Goal: Communication & Community: Answer question/provide support

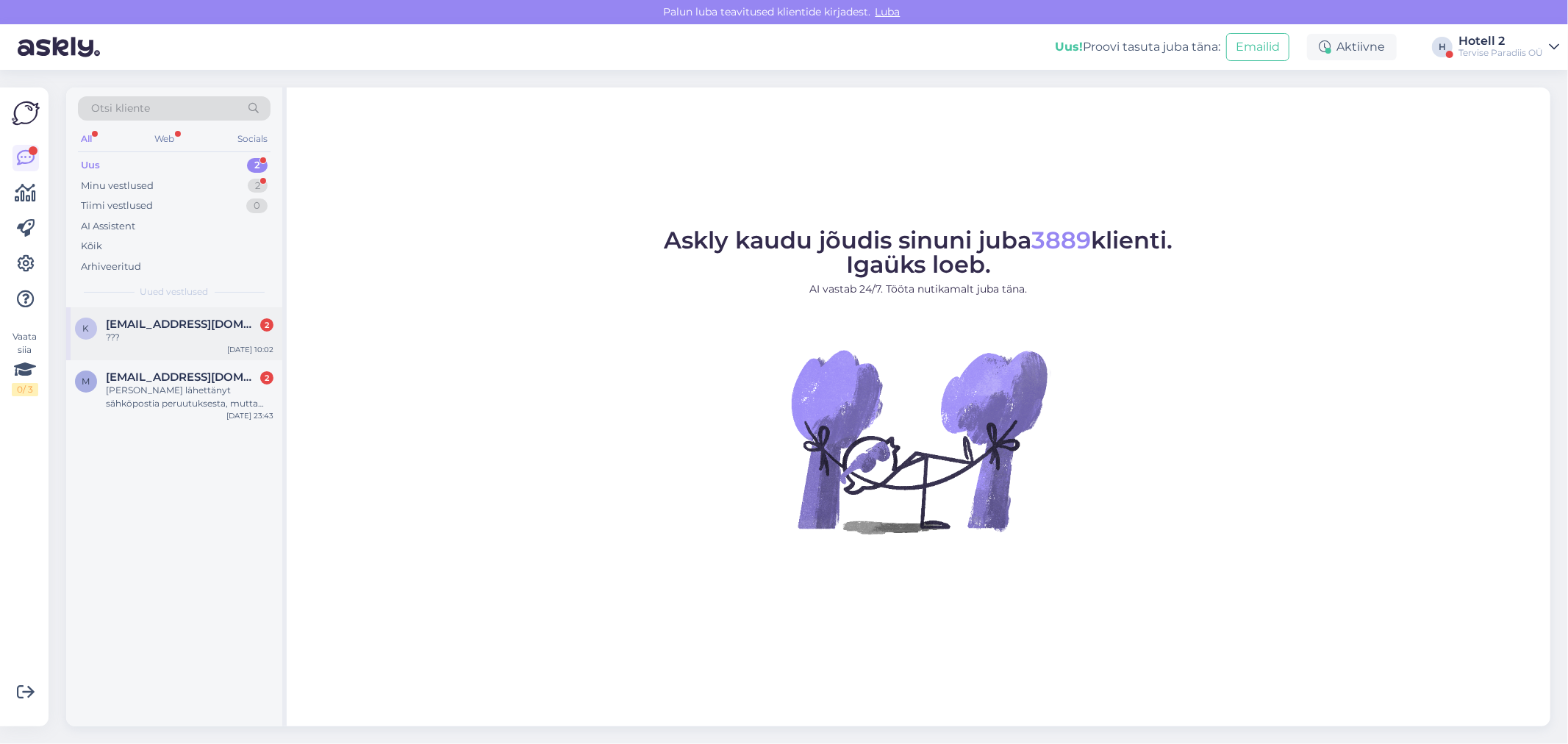
click at [177, 318] on span "[EMAIL_ADDRESS][DOMAIN_NAME]" at bounding box center [182, 324] width 153 height 13
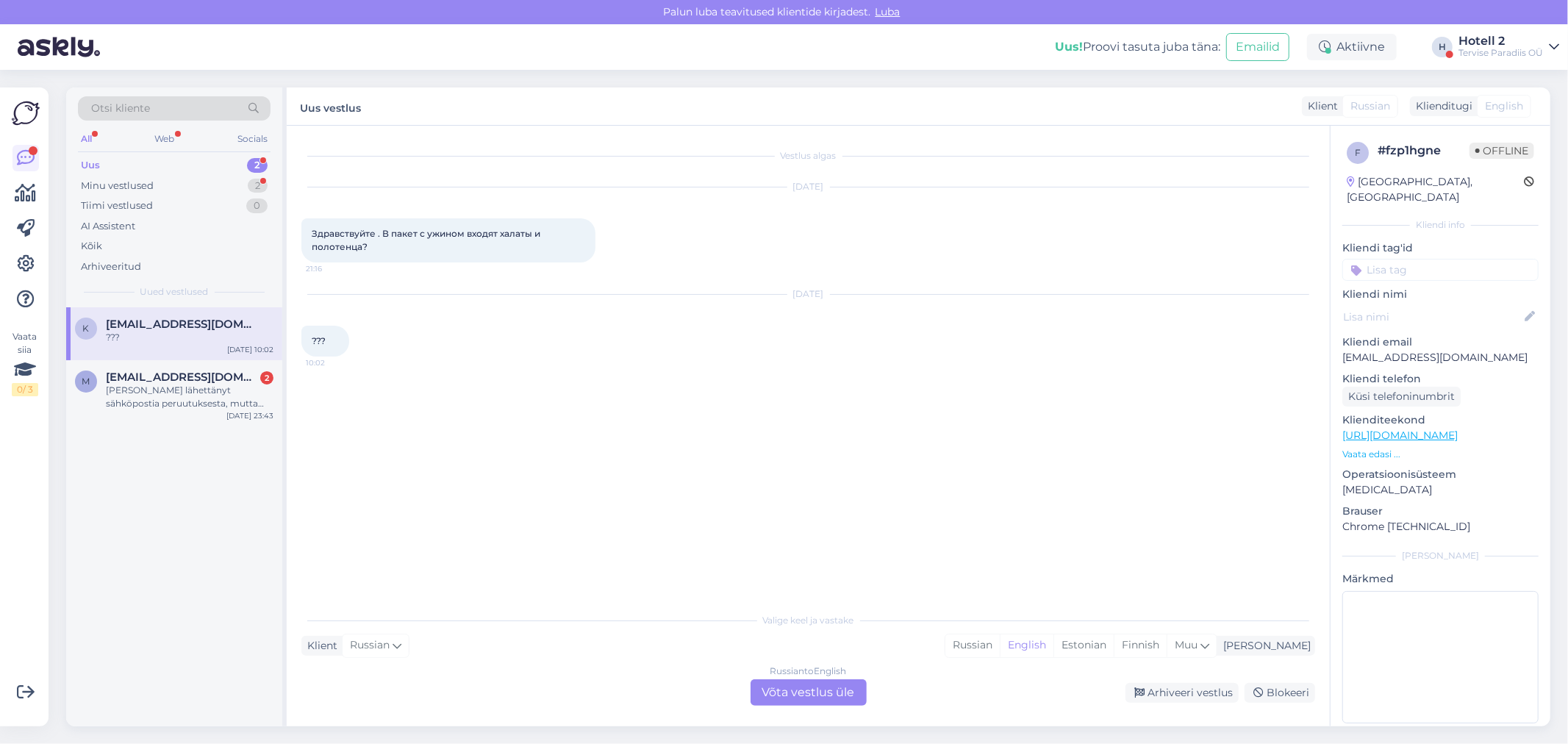
click at [225, 173] on div "Uus 2" at bounding box center [174, 165] width 192 height 21
click at [260, 181] on div "2" at bounding box center [258, 186] width 20 height 15
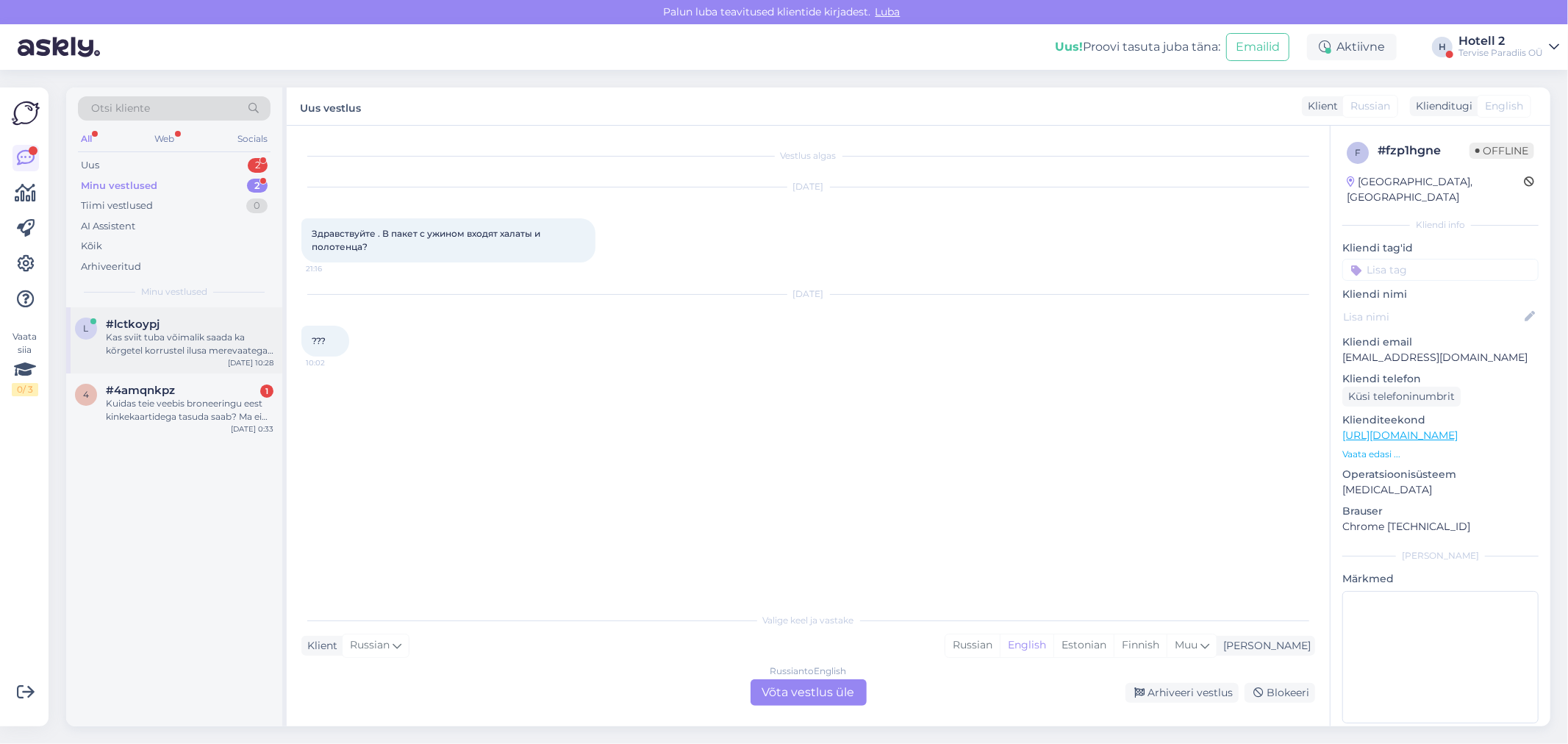
click at [218, 336] on div "Kas sviit tuba võimalik saada ka kõrgetel korrustel ilusa merevaatega ?" at bounding box center [190, 344] width 168 height 26
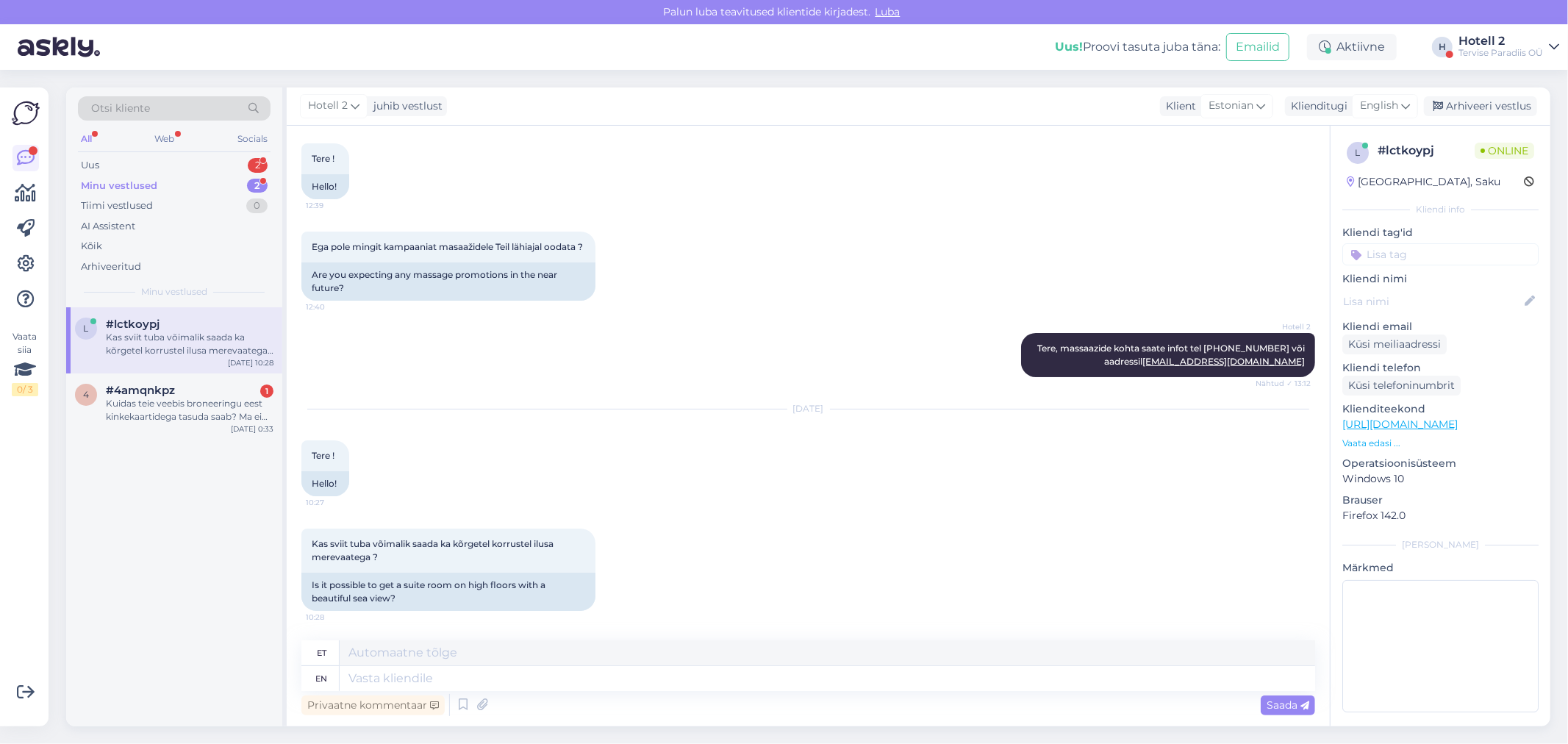
scroll to position [87, 0]
click at [159, 404] on div "Kuidas teie veebis broneeringu eest kinkekaartidega tasuda saab? Ma ei leia üht…" at bounding box center [190, 410] width 168 height 26
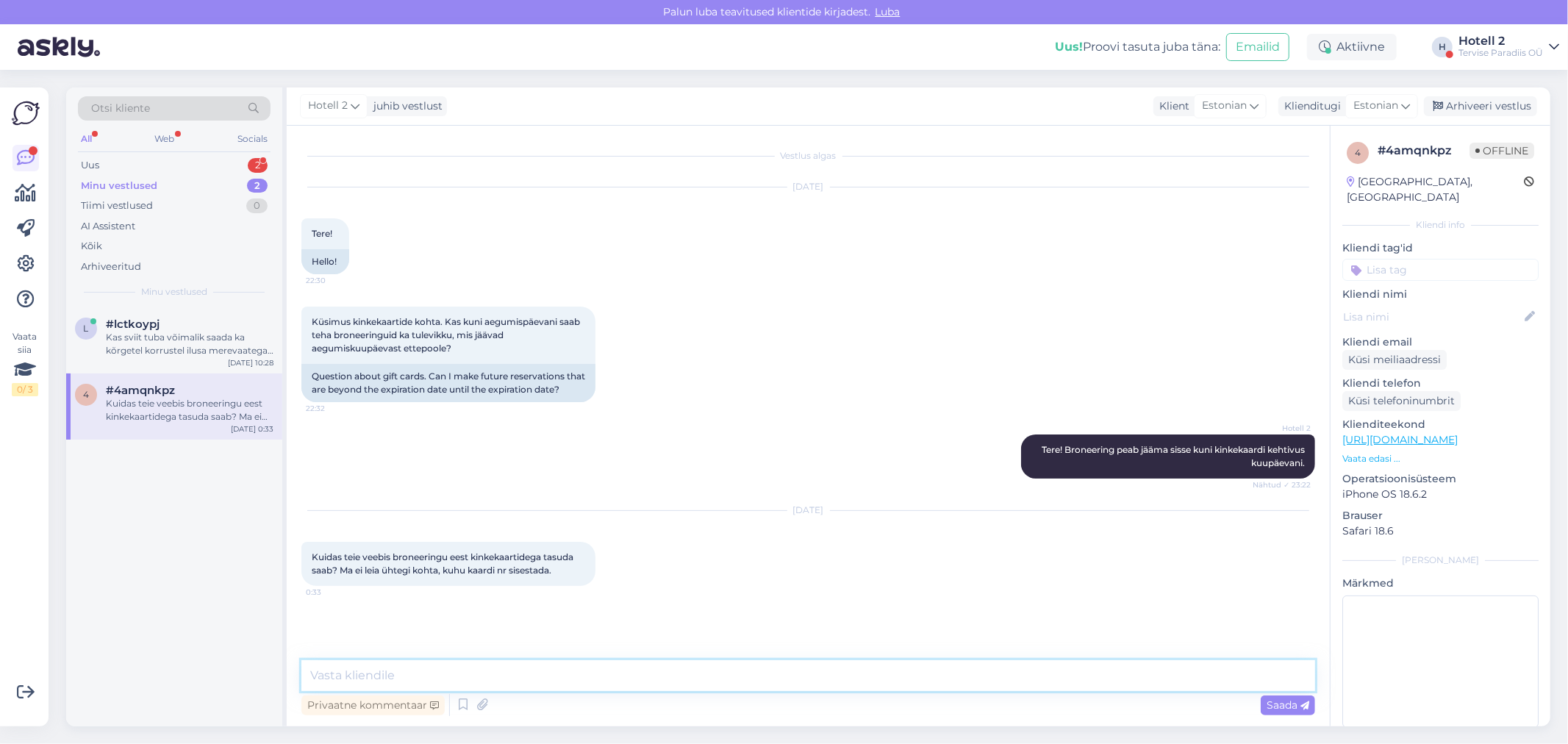
click at [405, 671] on textarea at bounding box center [808, 676] width 1014 height 31
type textarea "Meie kodulehe kaudu ei saa tasuda kinkekaardiga. Kinkekaardiga saab ainult tasu…"
click at [1296, 704] on span "Saada" at bounding box center [1288, 705] width 43 height 13
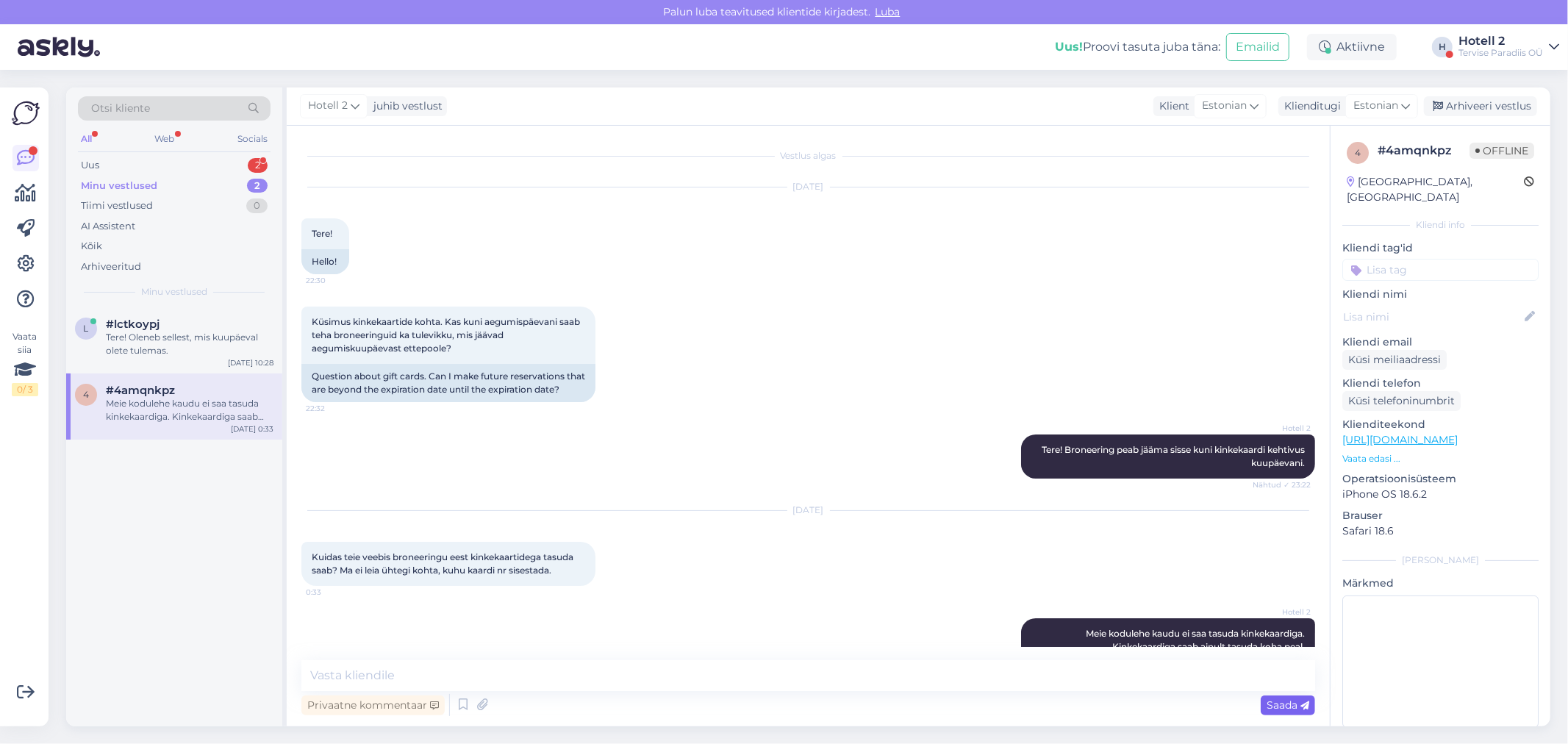
scroll to position [31, 0]
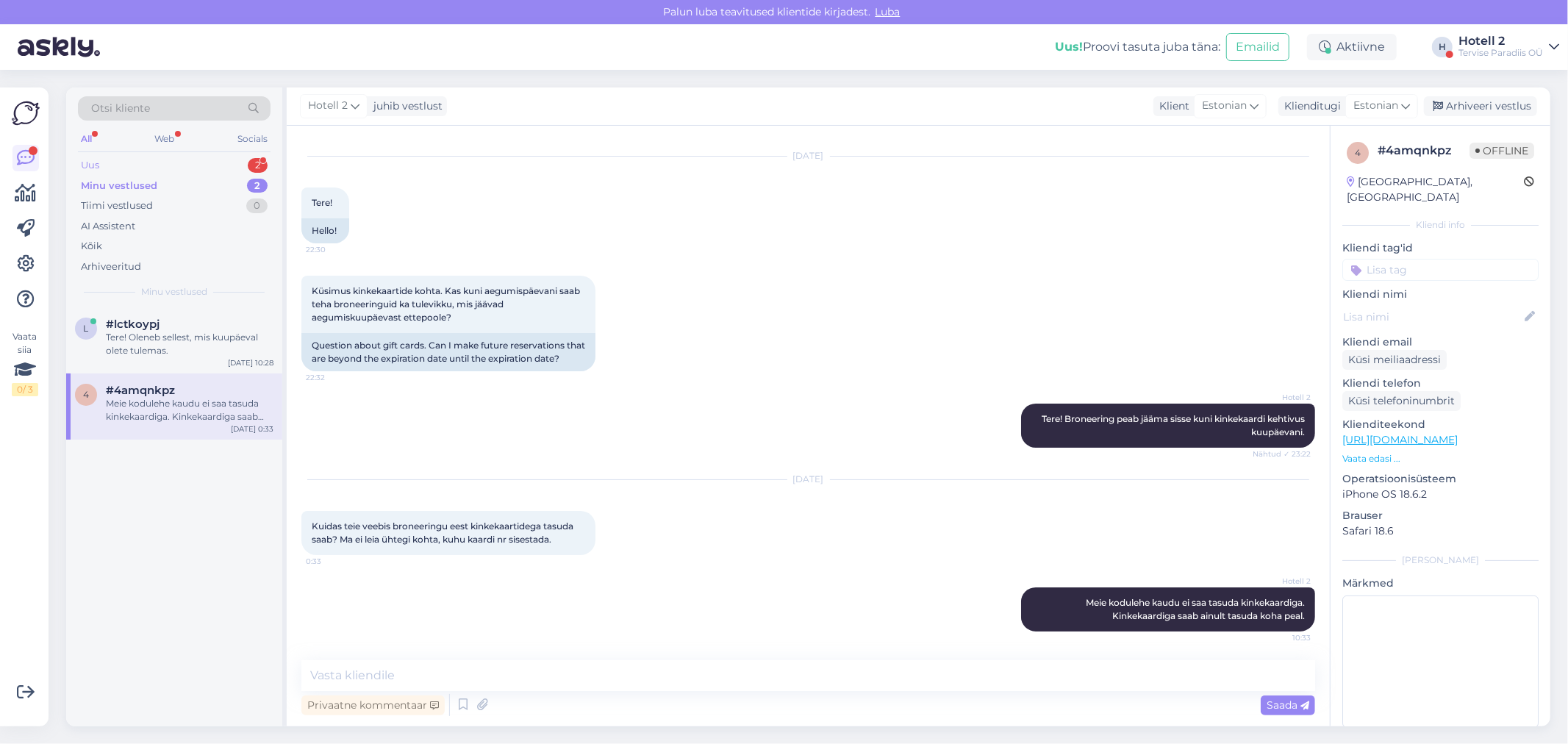
click at [248, 162] on div "2" at bounding box center [258, 165] width 20 height 15
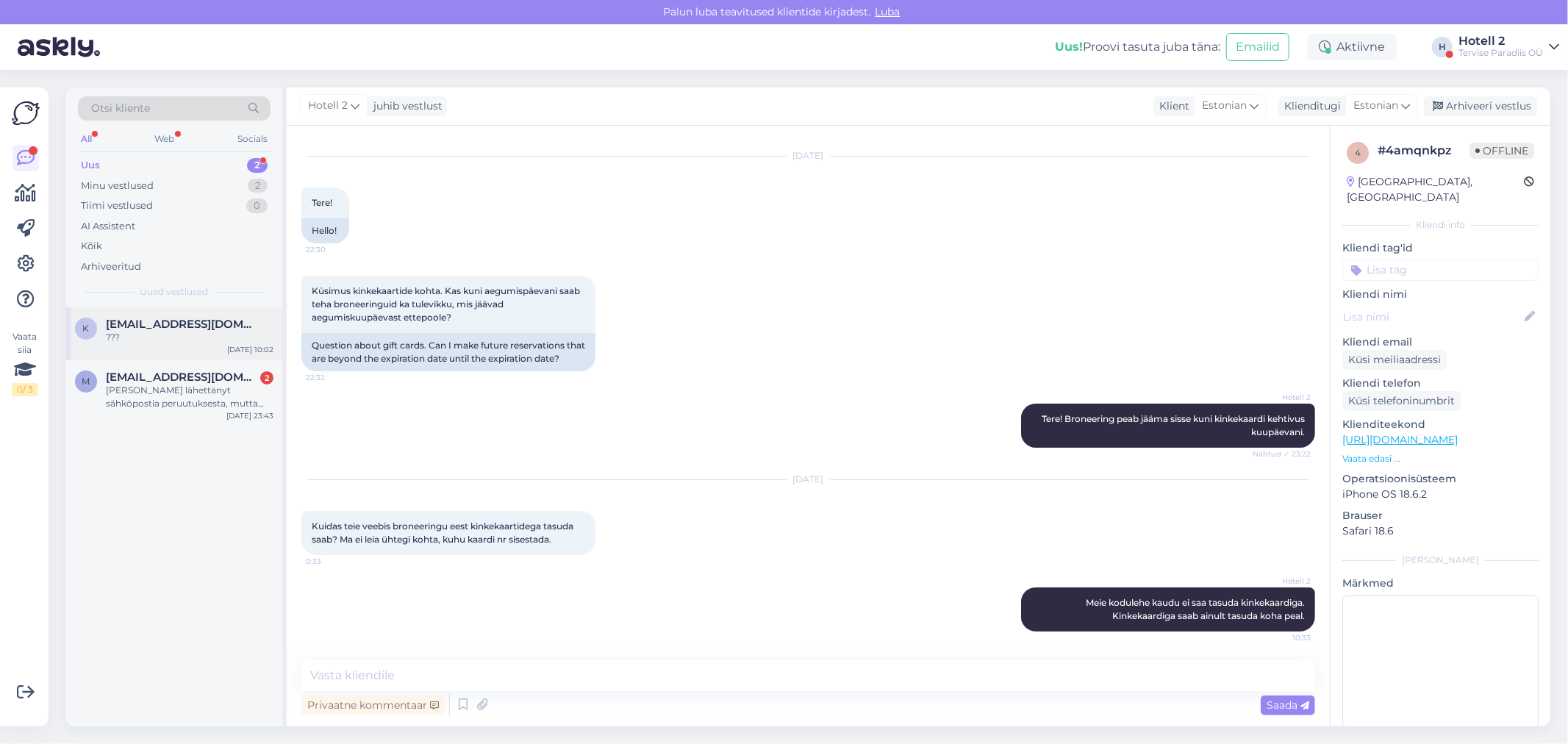
click at [194, 343] on div "???" at bounding box center [190, 338] width 168 height 13
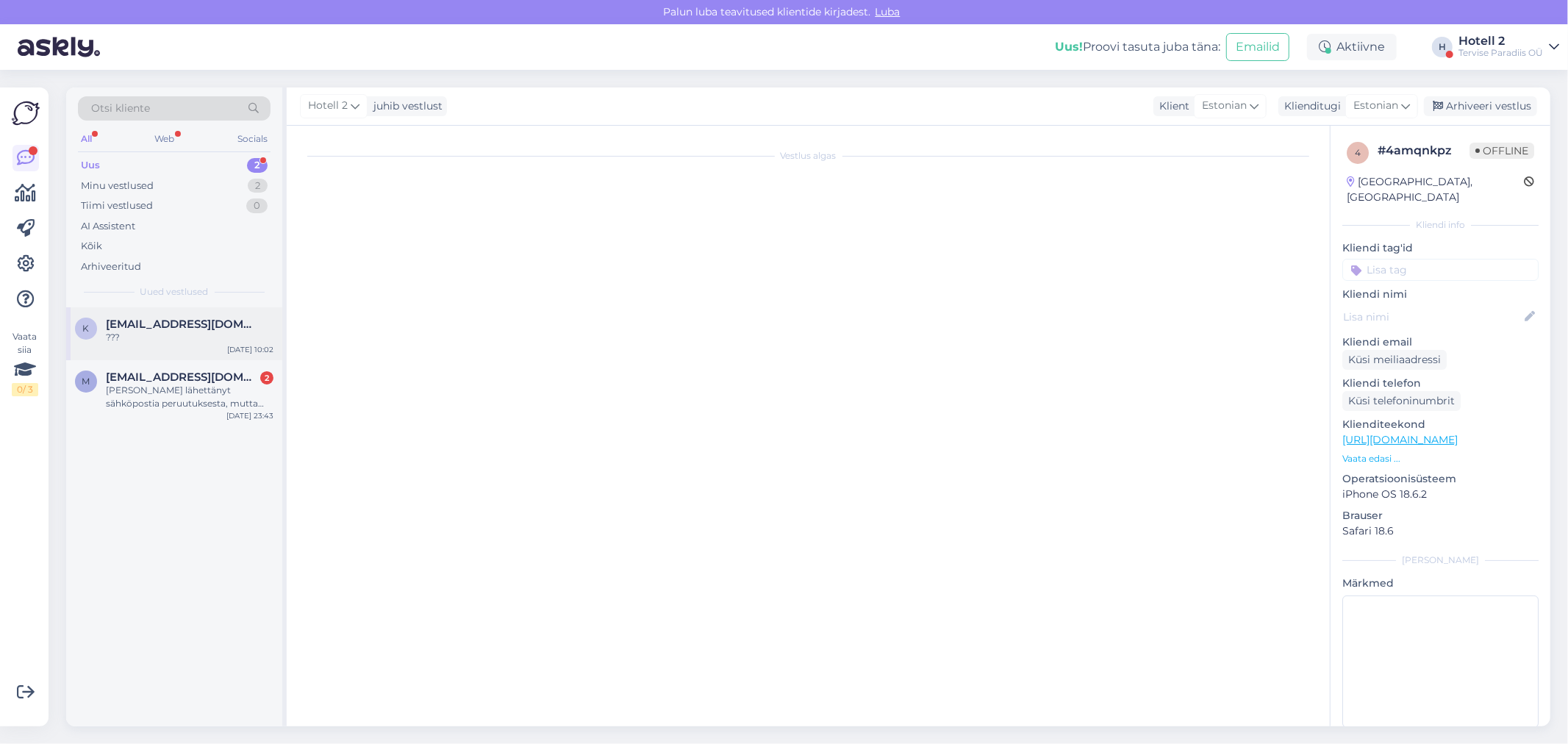
scroll to position [0, 0]
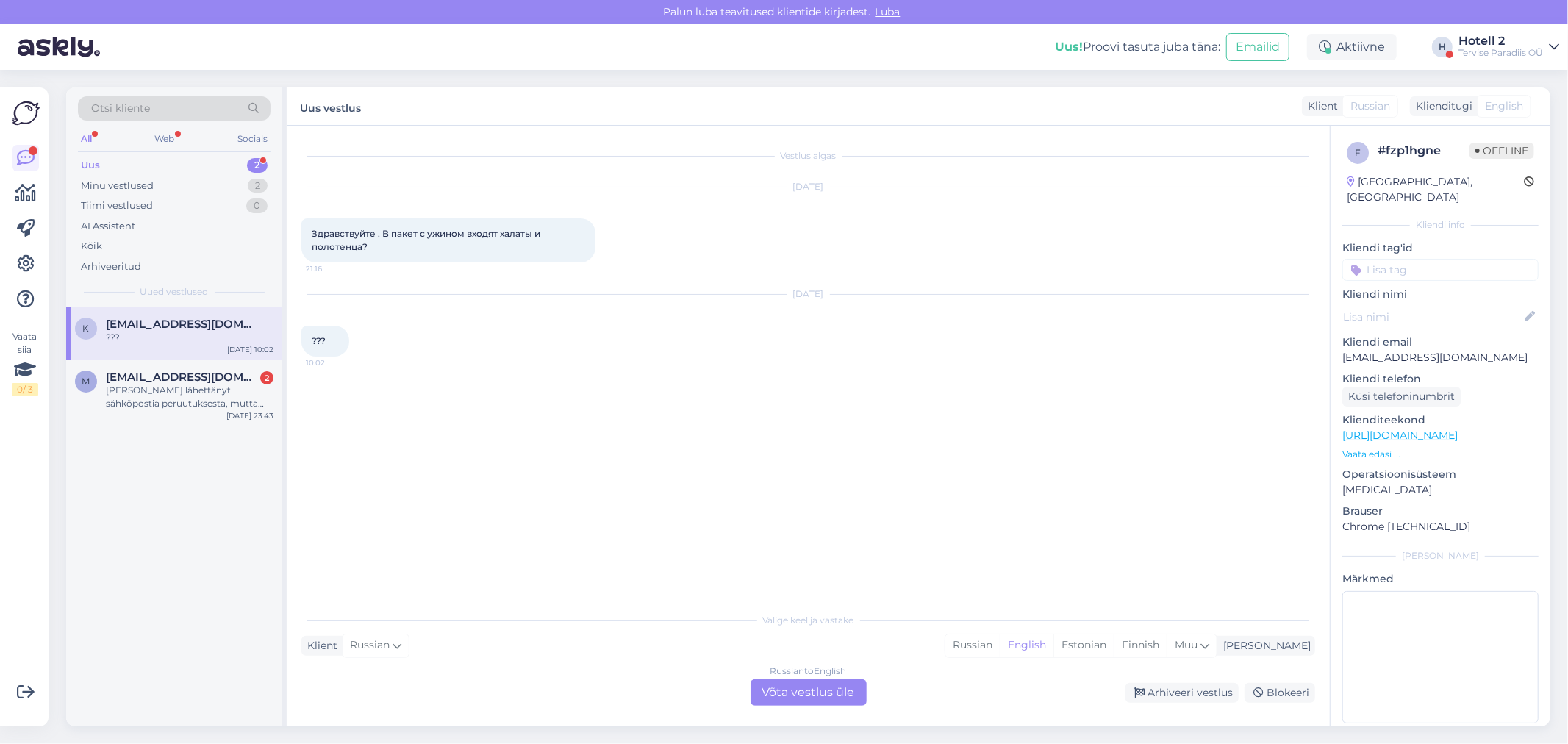
click at [810, 683] on div "Russian to English Võta vestlus üle" at bounding box center [808, 692] width 116 height 26
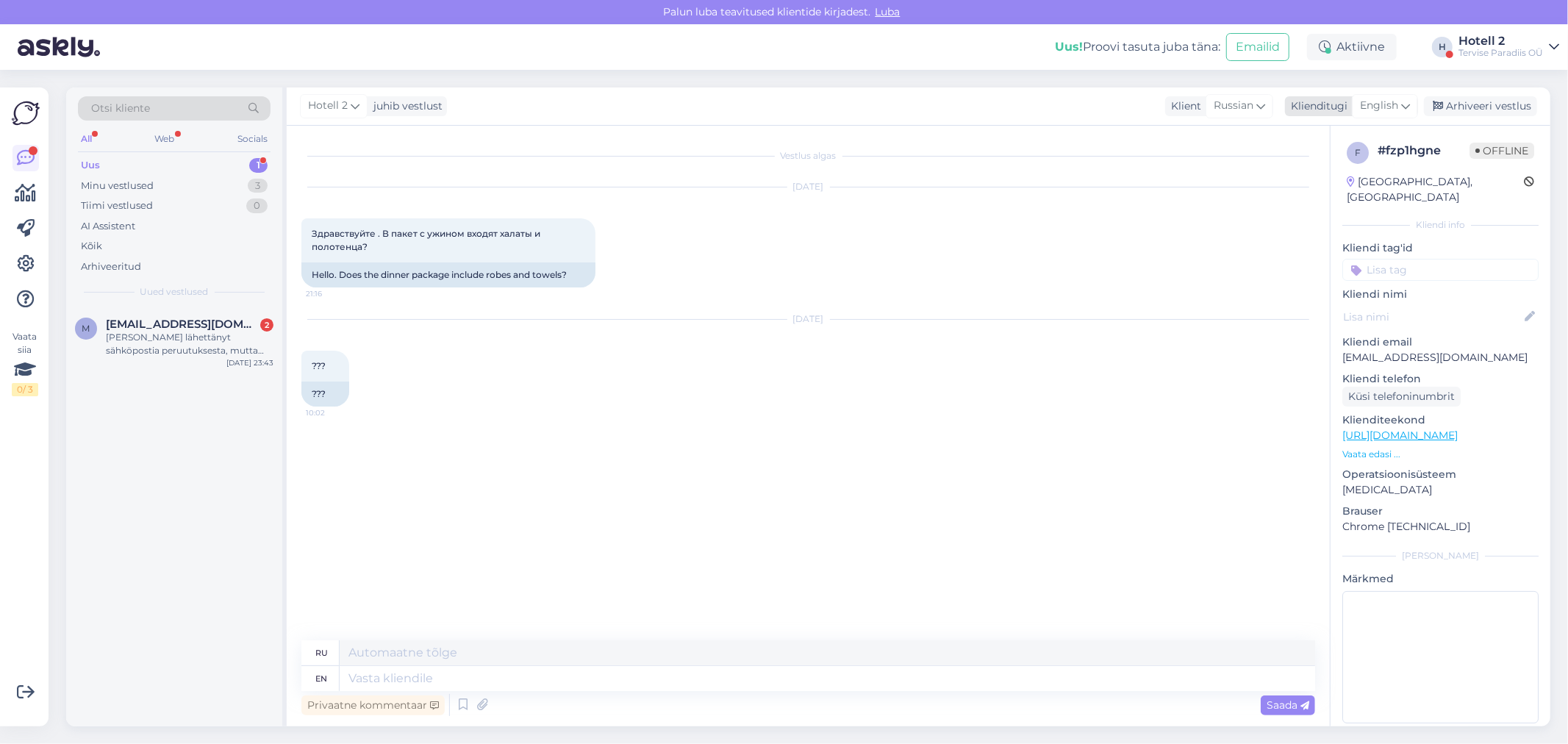
click at [1379, 98] on span "English" at bounding box center [1379, 106] width 39 height 16
type input "es"
click at [1313, 192] on link "Estonian" at bounding box center [1351, 195] width 162 height 24
click at [467, 676] on textarea at bounding box center [826, 678] width 975 height 25
click at [574, 687] on textarea at bounding box center [826, 678] width 975 height 25
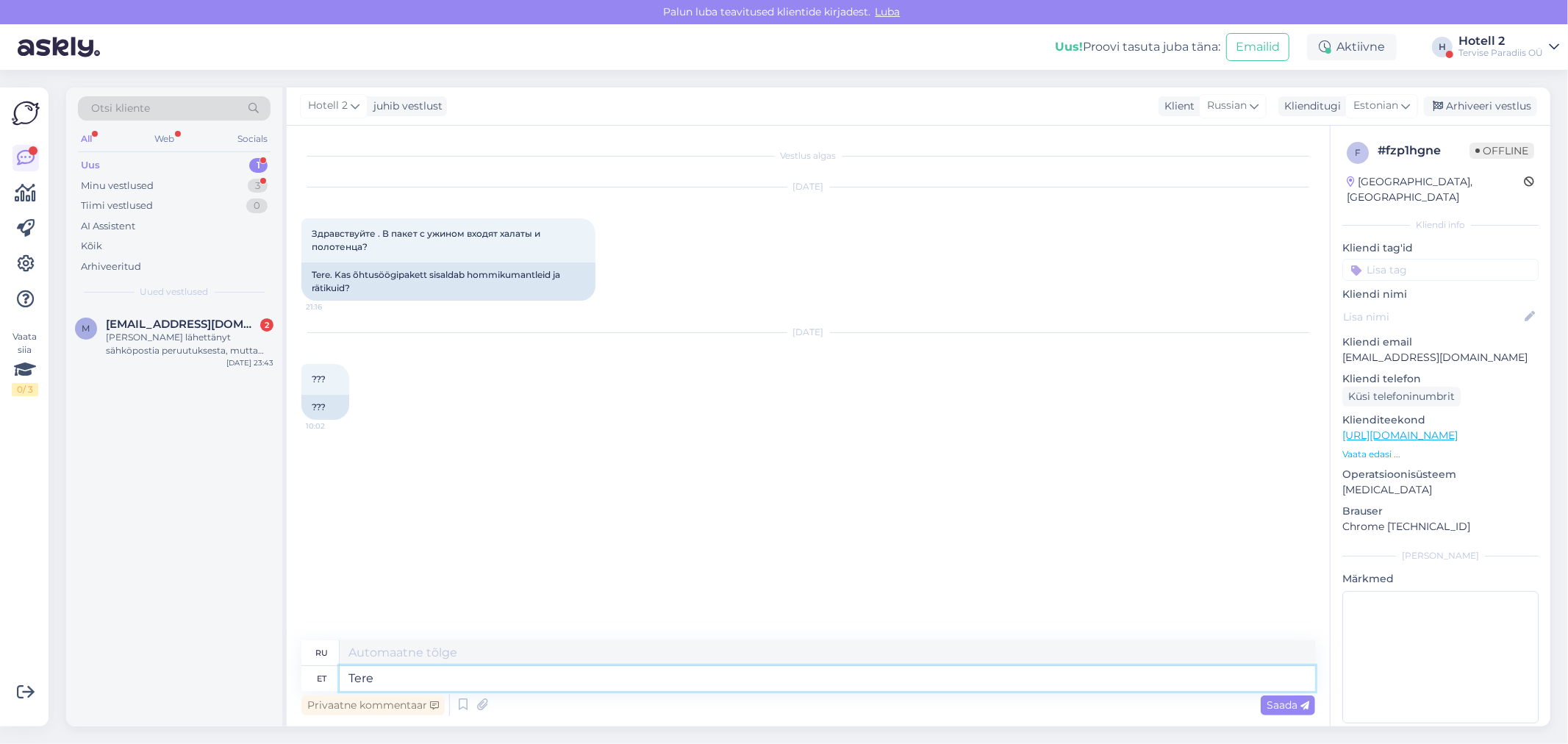
type textarea "Tere"
type textarea "Привет"
type textarea "Tere!"
type textarea "Привет!"
type textarea "Tere! Õhtusöögi"
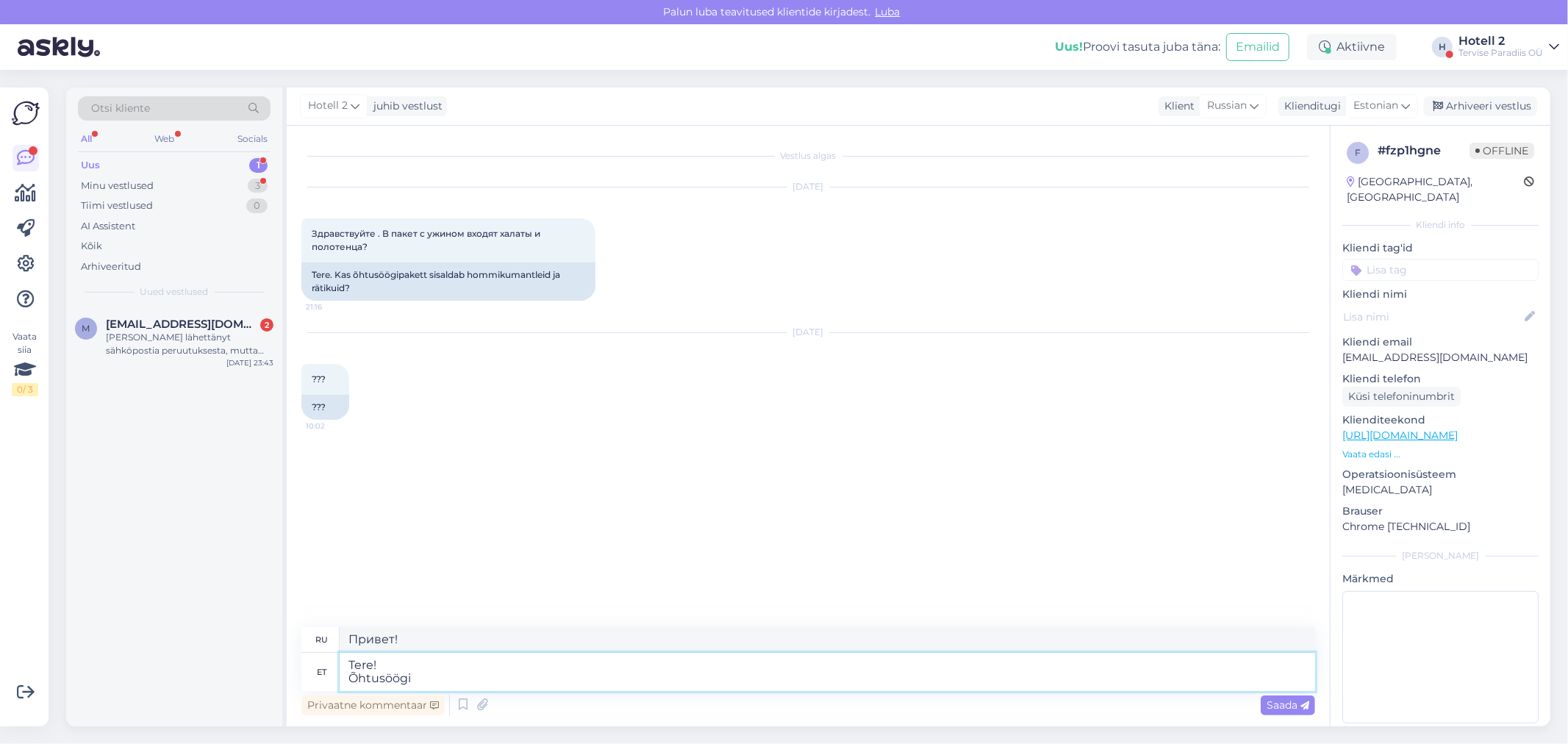
type textarea "Привет! Ужин"
type textarea "Tere! Õhtusöögipakett"
type textarea "Привет! [PERSON_NAME] ужинов"
type textarea "Tere! Õhtusöögipakett sisaldab"
type textarea "Здравствуйте! Пакет ужинов включает"
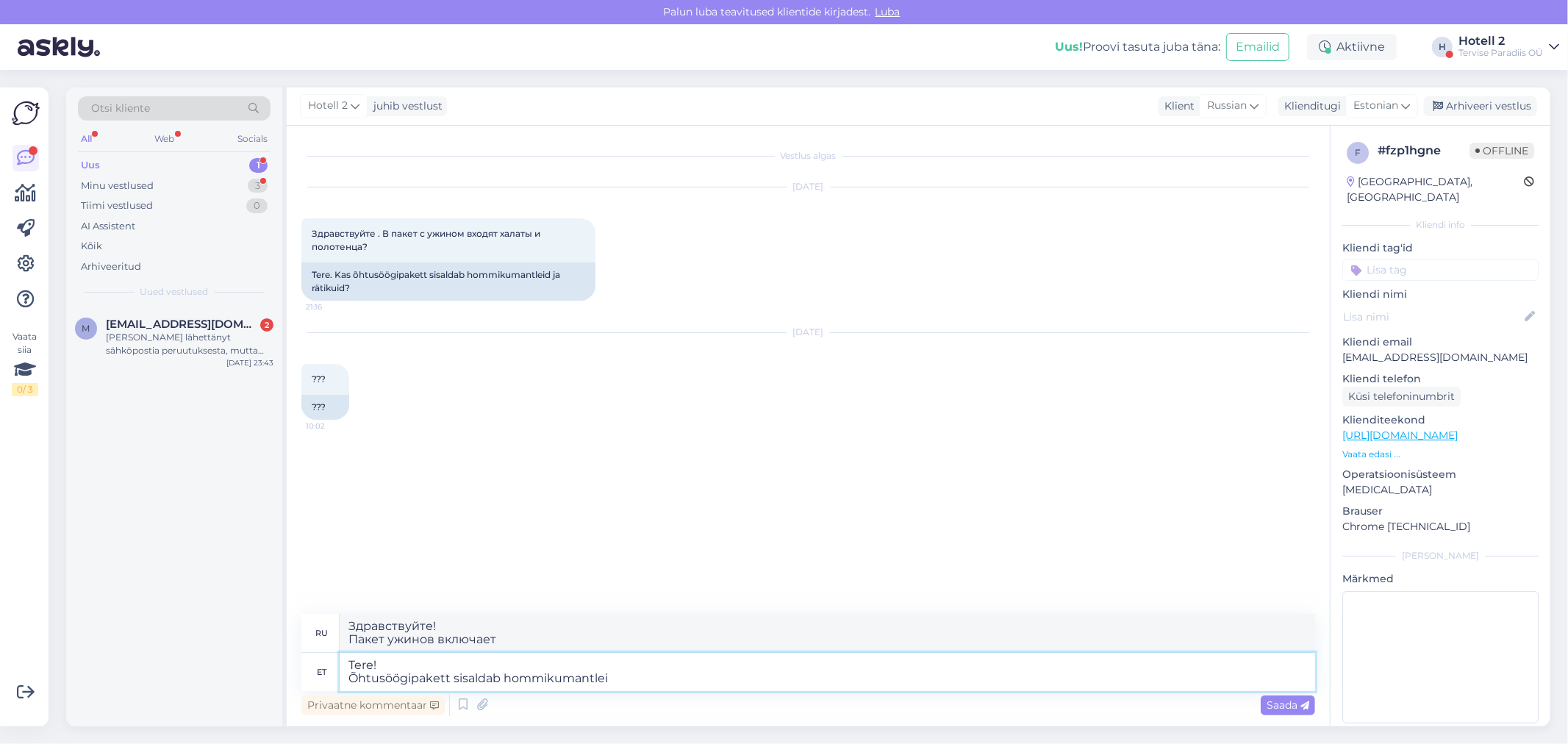
type textarea "Tere! Õhtusöögipakett sisaldab hommikumantlei"
type textarea "Здравствуйте! В стоимость ужина входит халат."
type textarea "Tere! Õhtusöögipakett sisaldab hommikumantleid j"
type textarea "Здравствуйте! В стоимость ужина входят халаты."
type textarea "Tere! Õhtusöögipakett sisaldab hommikumantleid ja"
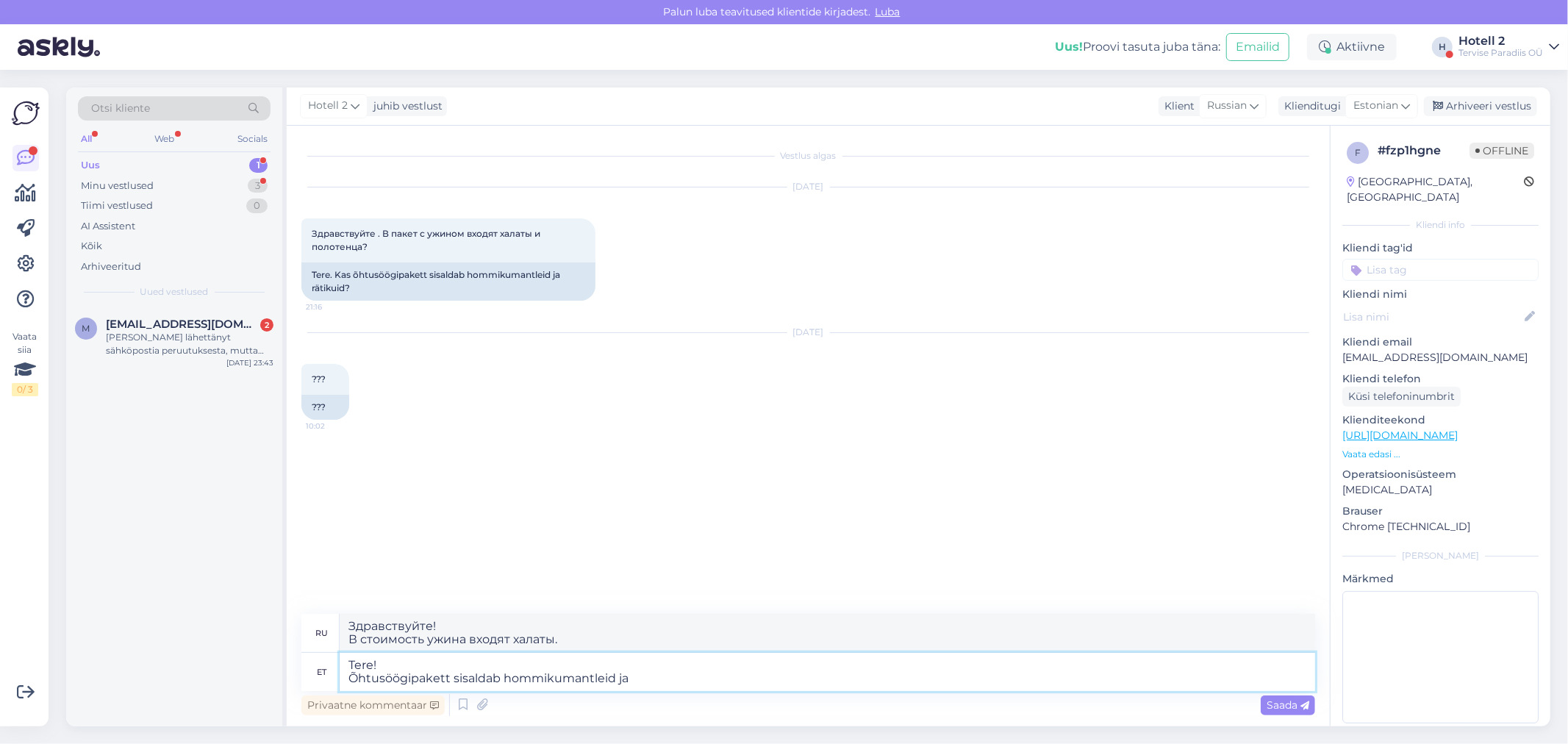
type textarea "Здравствуйте! В стоимость ужина входят халаты и"
type textarea "Tere! Õhtusöögipakett sisaldab hommikumantleid ja rätikuid."
type textarea "Здравствуйте! В пакет ужина входят халаты и полотенца."
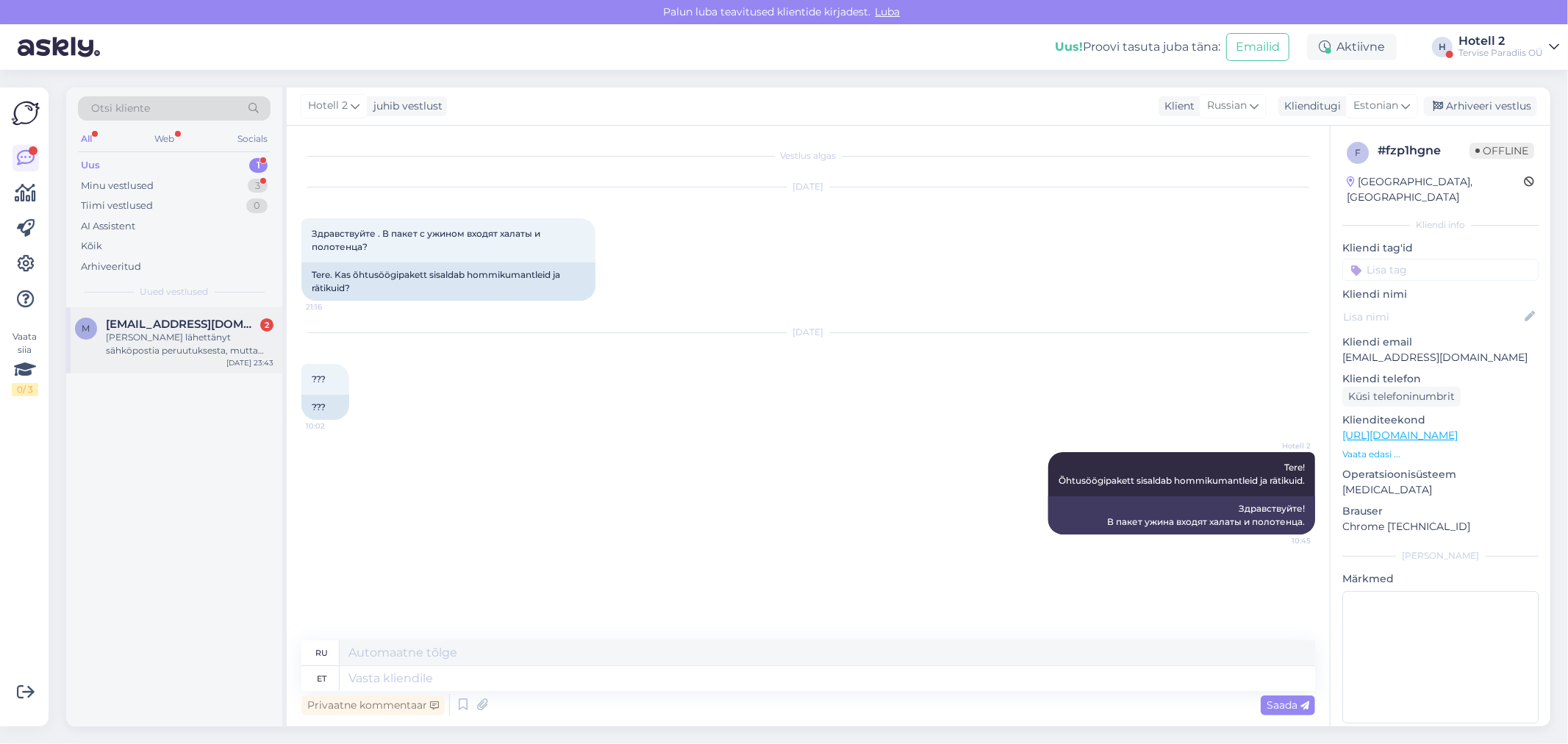
click at [203, 333] on div "[PERSON_NAME] lähettänyt sähköpostia peruutuksesta, mutta saanut kehotuksen per…" at bounding box center [190, 344] width 168 height 26
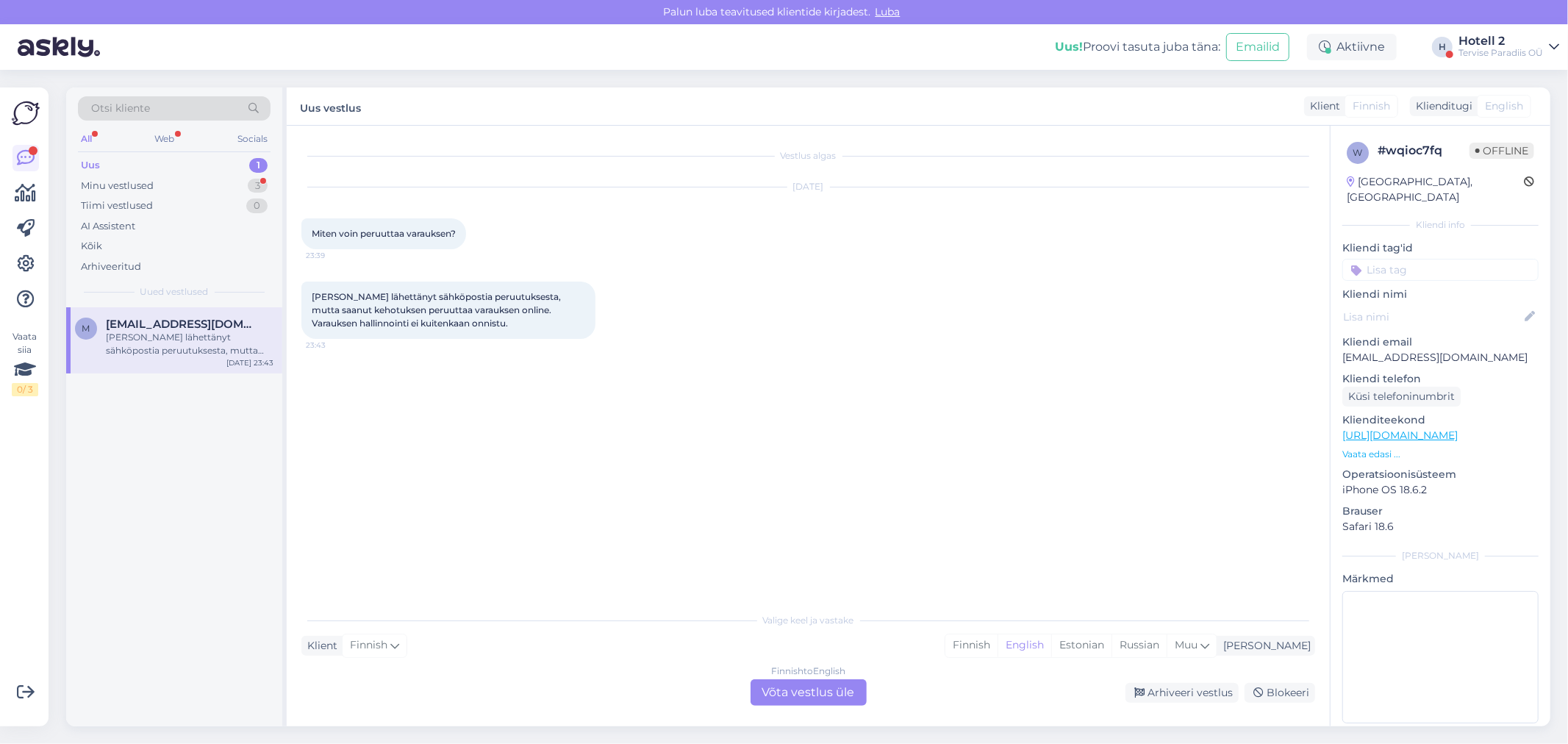
click at [788, 691] on div "Finnish to English Võta vestlus üle" at bounding box center [808, 692] width 116 height 26
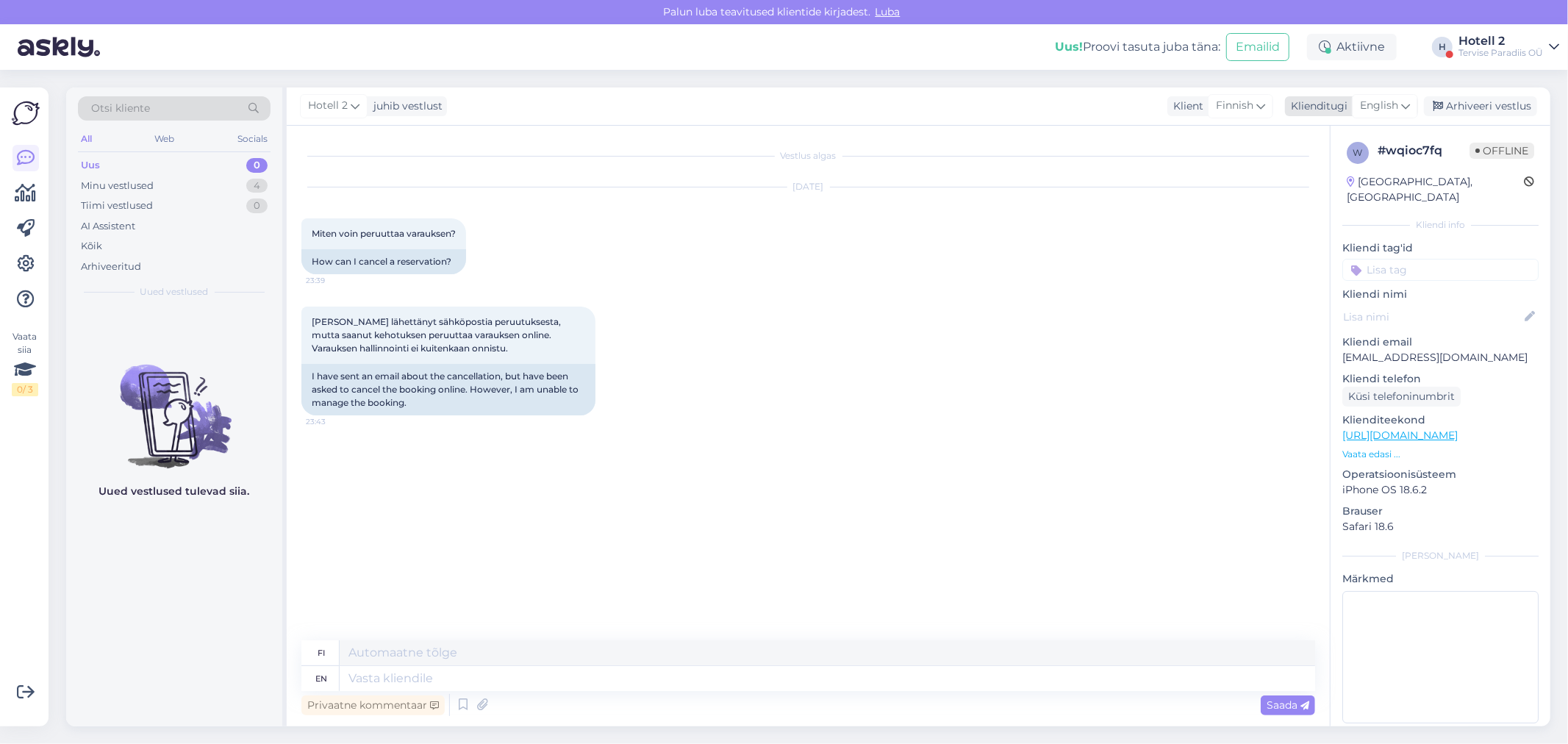
click at [1411, 103] on div "English" at bounding box center [1385, 106] width 67 height 24
click at [1340, 187] on link "Estonian" at bounding box center [1351, 195] width 162 height 24
click at [439, 684] on textarea at bounding box center [826, 678] width 975 height 25
type textarea "Tere!"
type textarea "Hei!"
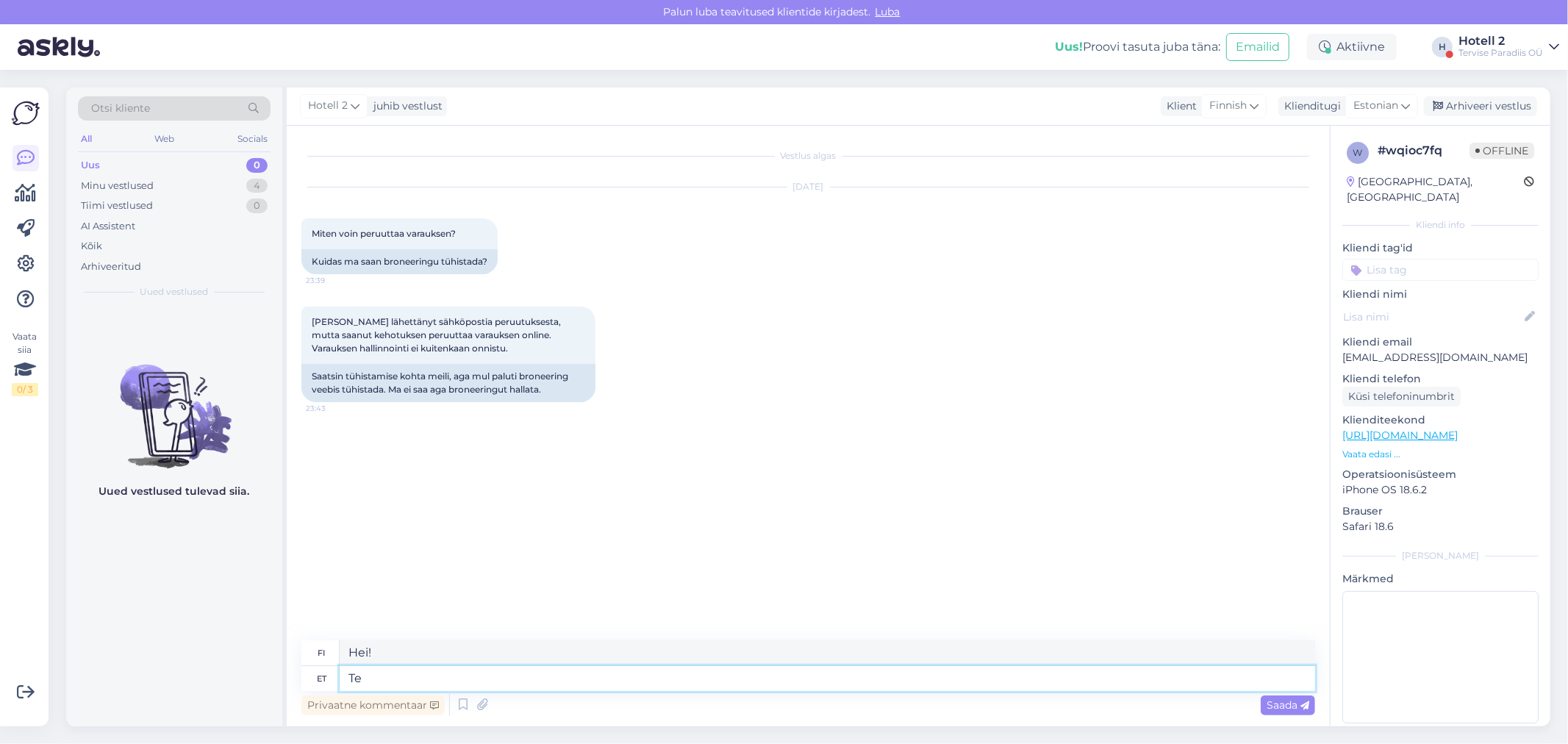
type textarea "T"
type textarea "Tere! K"
type textarea "Hei!"
type textarea "Tere! Kuidas"
type textarea "Hei! Miten"
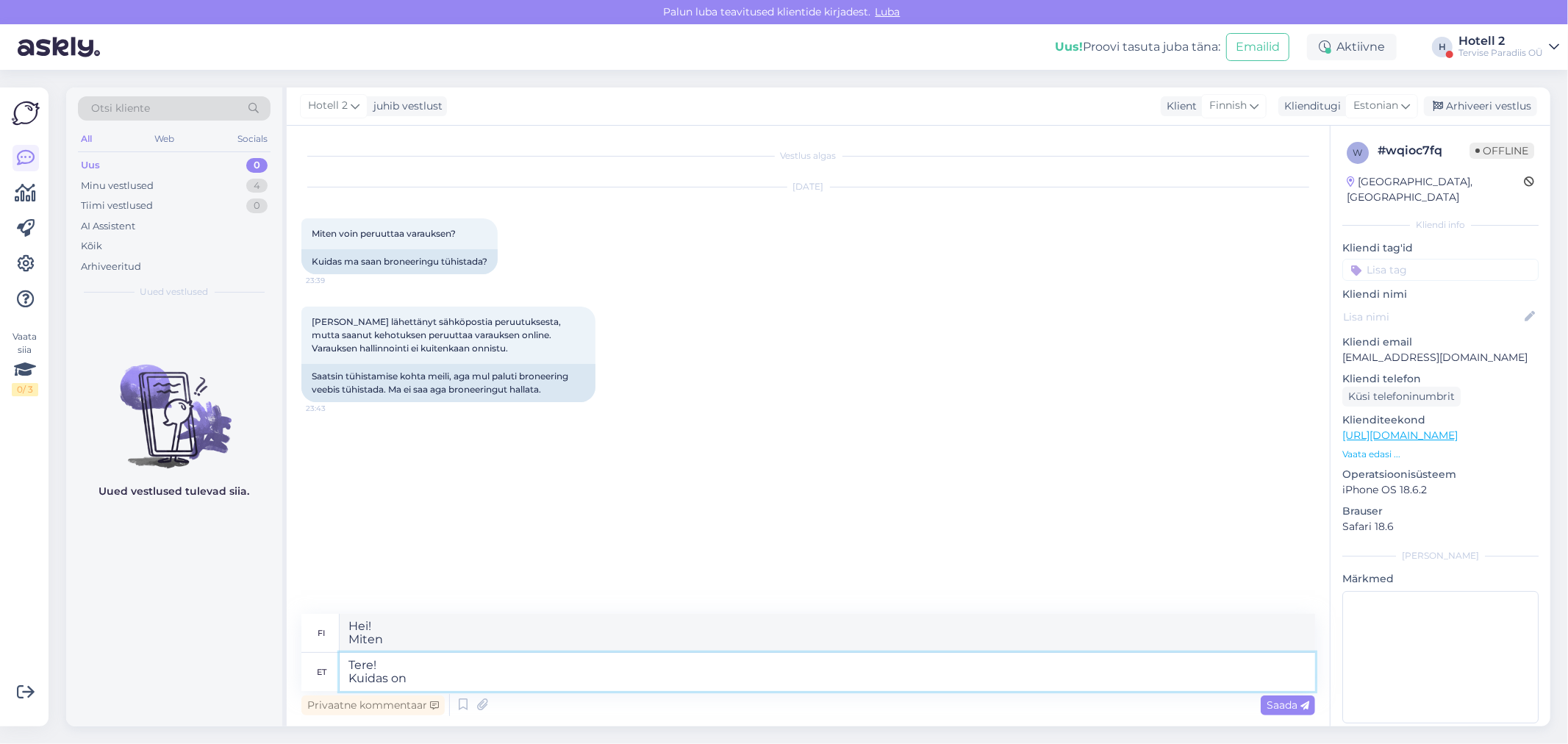
type textarea "Tere! Kuidas on t"
type textarea "Hei! Mitä kuuluu?"
type textarea "Tere! Kuidas on [PERSON_NAME]?"
type textarea "Hei! Mikä sinun nimesi on?"
